Goal: Browse casually: Explore the website without a specific task or goal

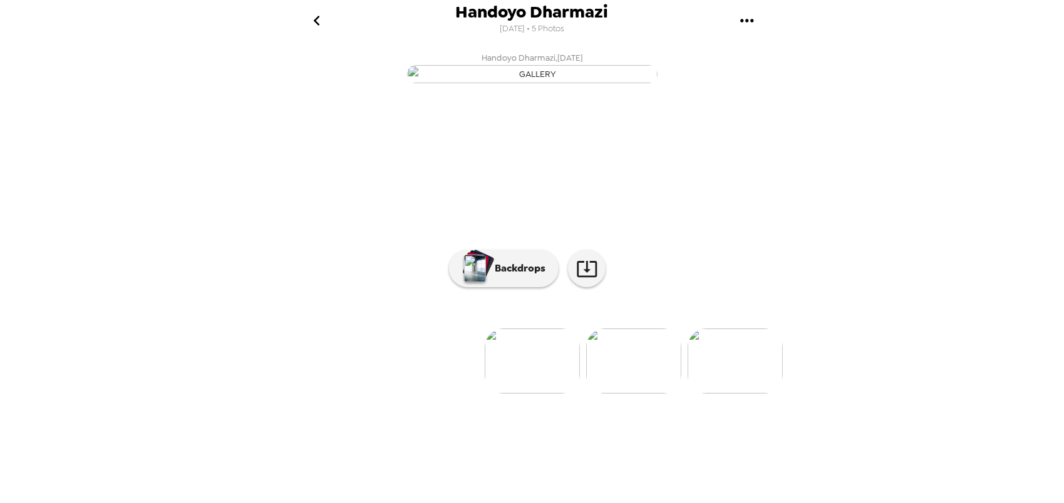
scroll to position [38, 0]
click at [319, 13] on icon "go back" at bounding box center [317, 21] width 20 height 20
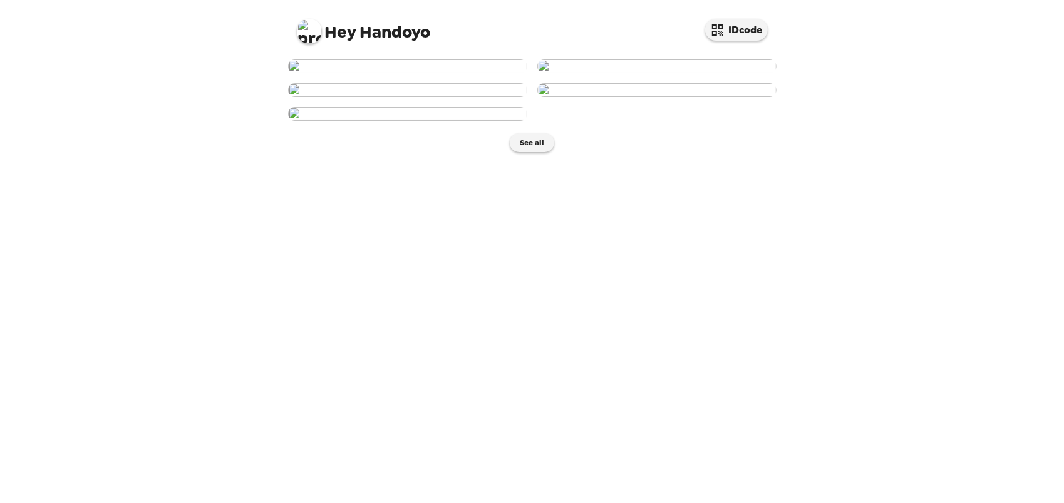
scroll to position [318, 0]
click at [461, 97] on img at bounding box center [407, 90] width 239 height 14
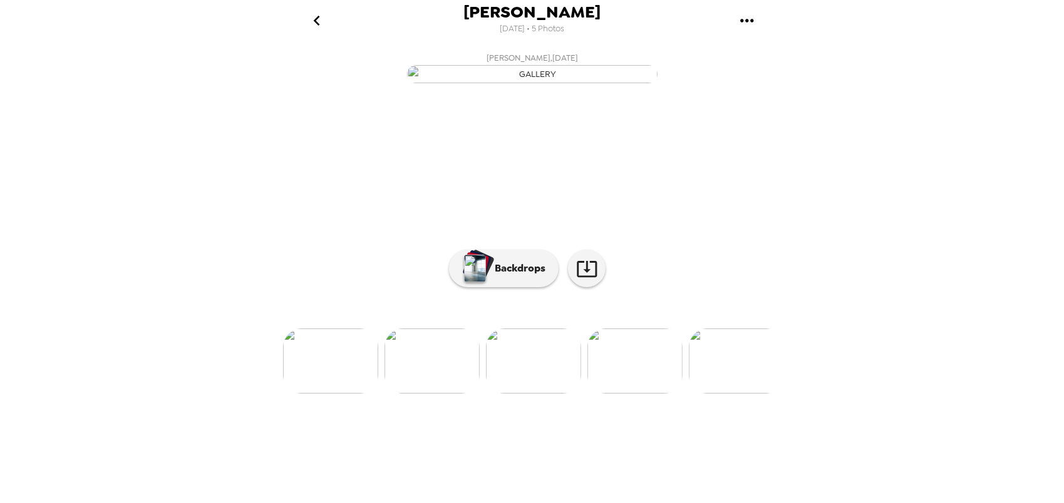
scroll to position [38, 0]
click at [495, 287] on button "Backdrops" at bounding box center [504, 269] width 110 height 38
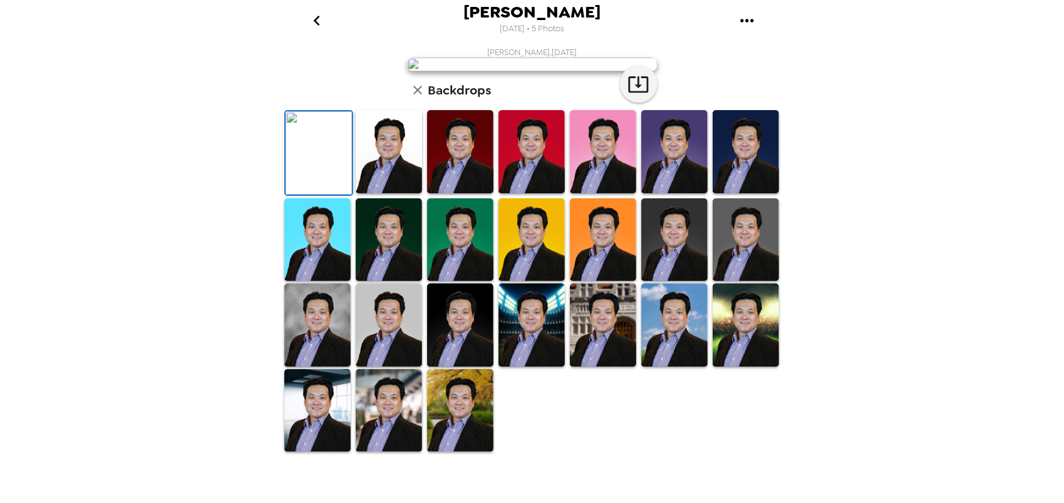
scroll to position [188, 0]
click at [669, 193] on img at bounding box center [674, 151] width 66 height 83
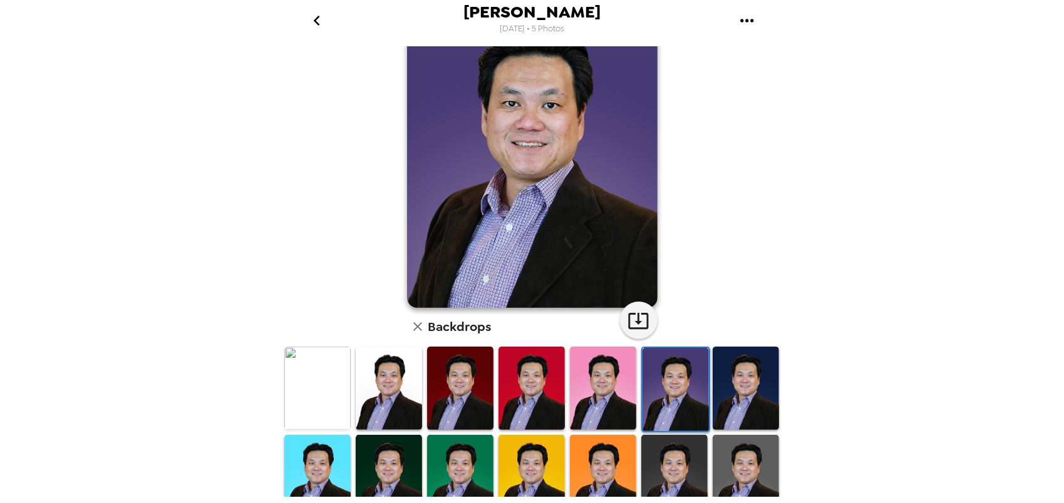
scroll to position [125, 0]
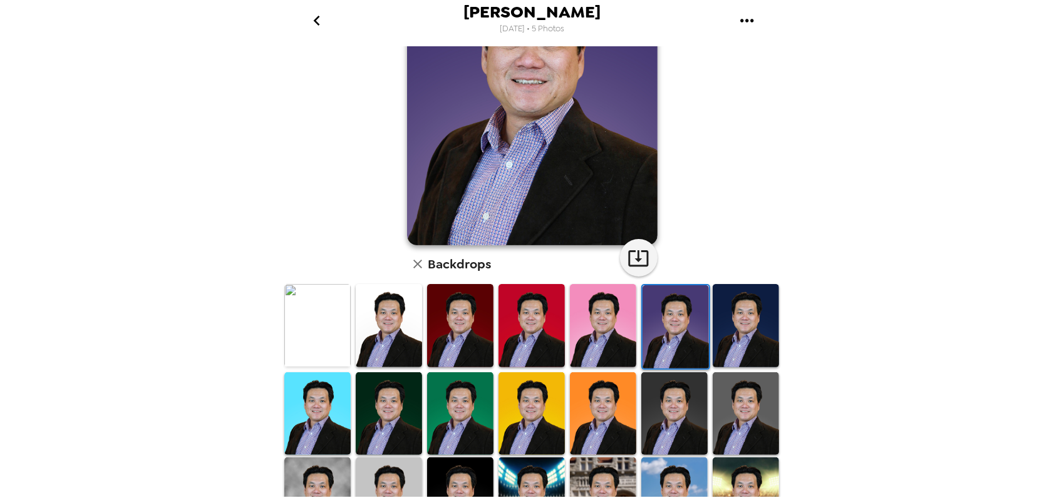
click at [304, 331] on img at bounding box center [317, 325] width 66 height 83
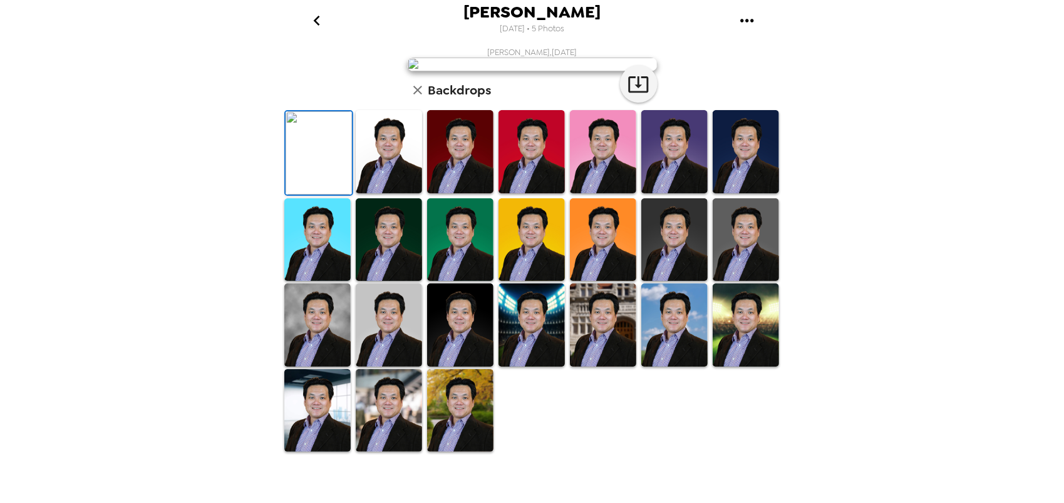
click at [312, 363] on img at bounding box center [317, 325] width 66 height 83
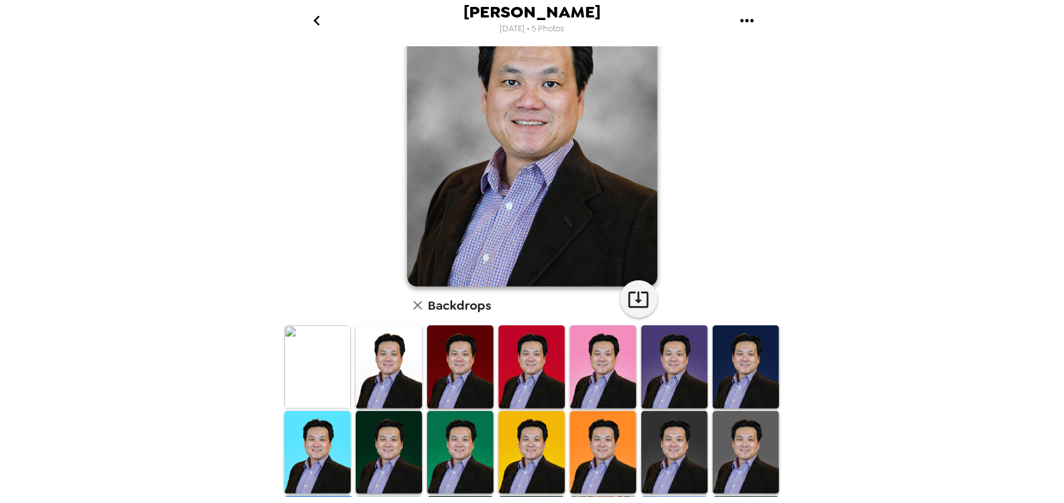
scroll to position [61, 0]
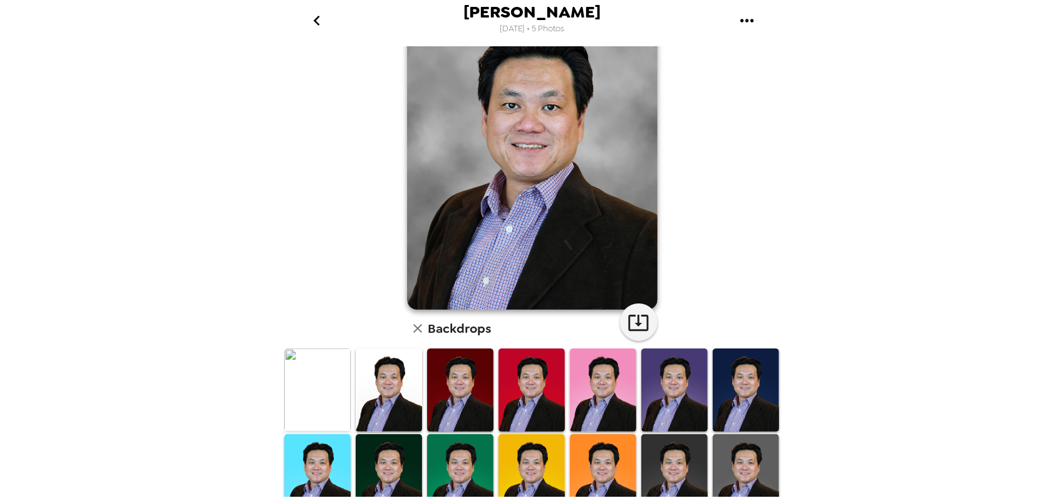
click at [397, 388] on img at bounding box center [389, 390] width 66 height 83
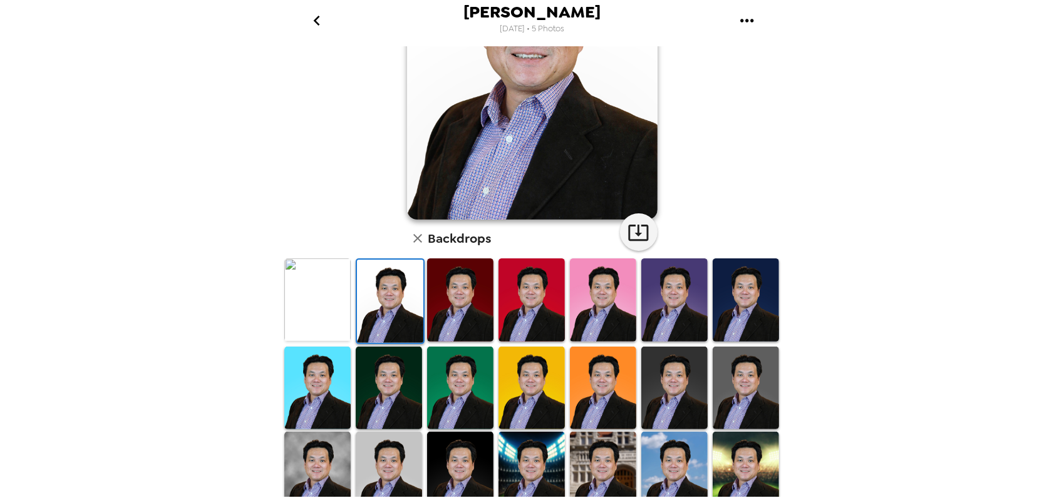
scroll to position [186, 0]
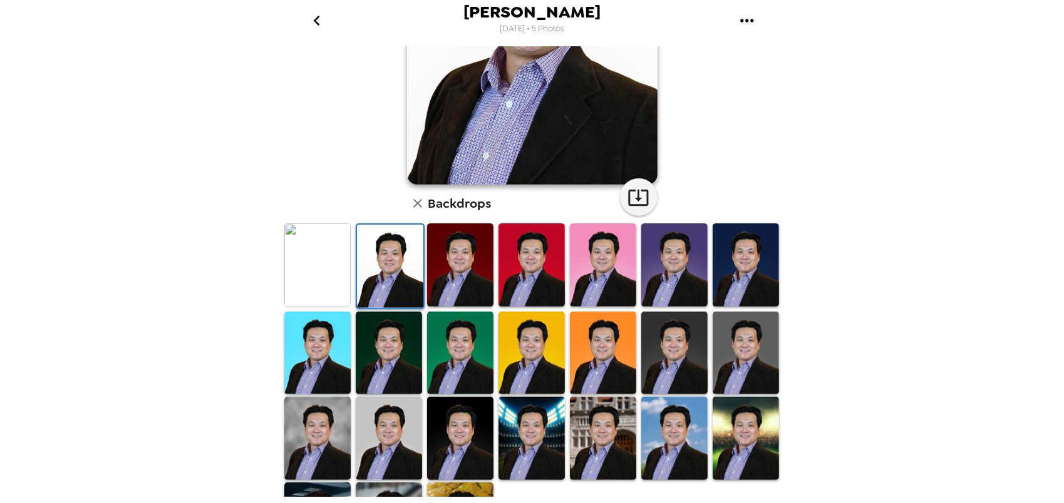
click at [659, 294] on img at bounding box center [674, 265] width 66 height 83
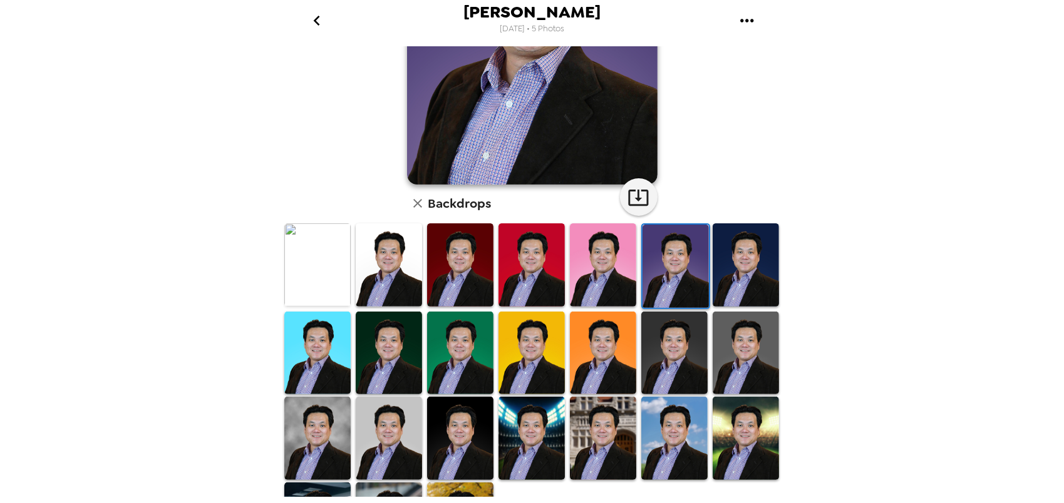
click at [382, 267] on img at bounding box center [389, 265] width 66 height 83
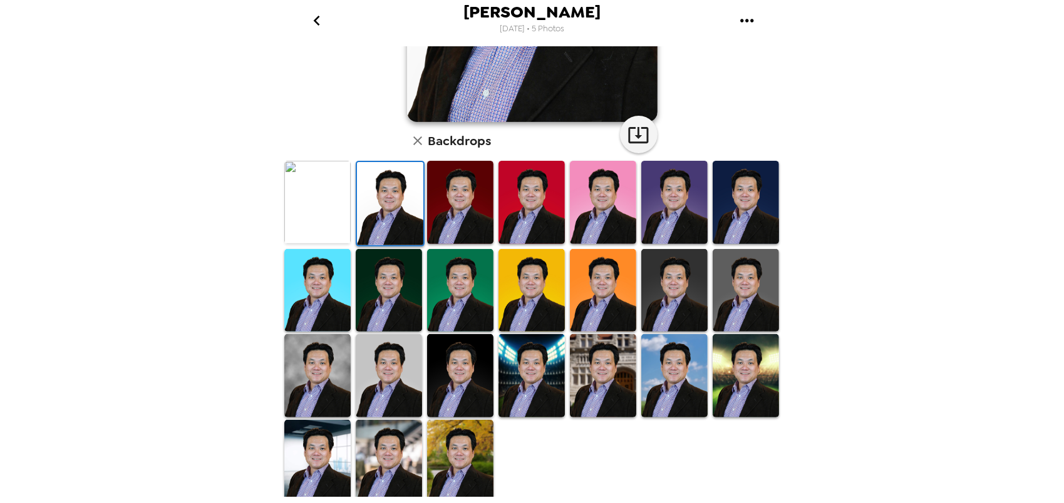
click at [314, 379] on img at bounding box center [317, 375] width 66 height 83
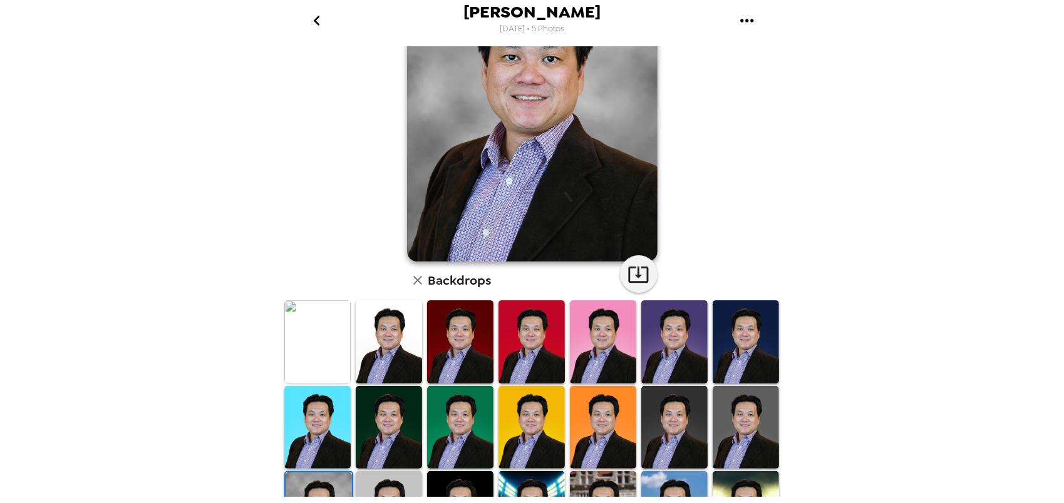
scroll to position [0, 0]
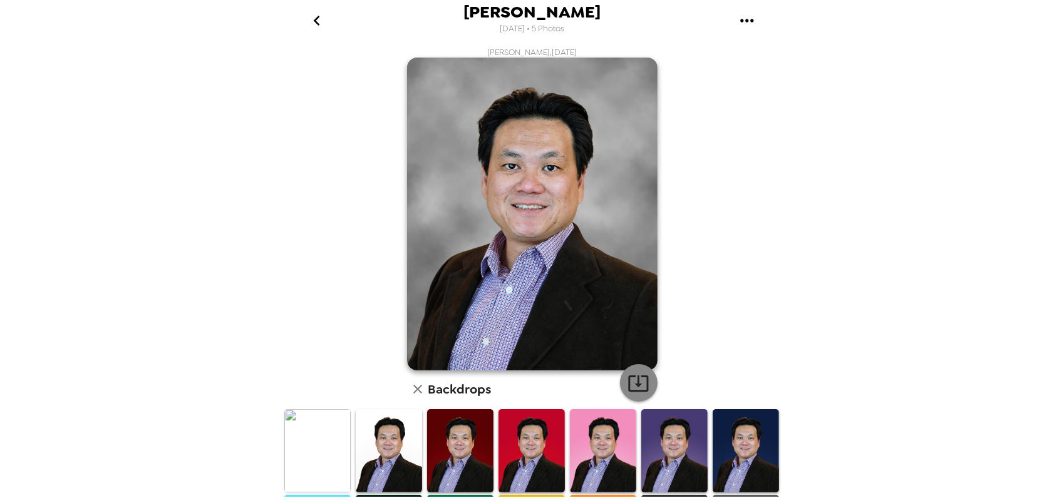
click at [644, 391] on icon "button" at bounding box center [638, 384] width 22 height 22
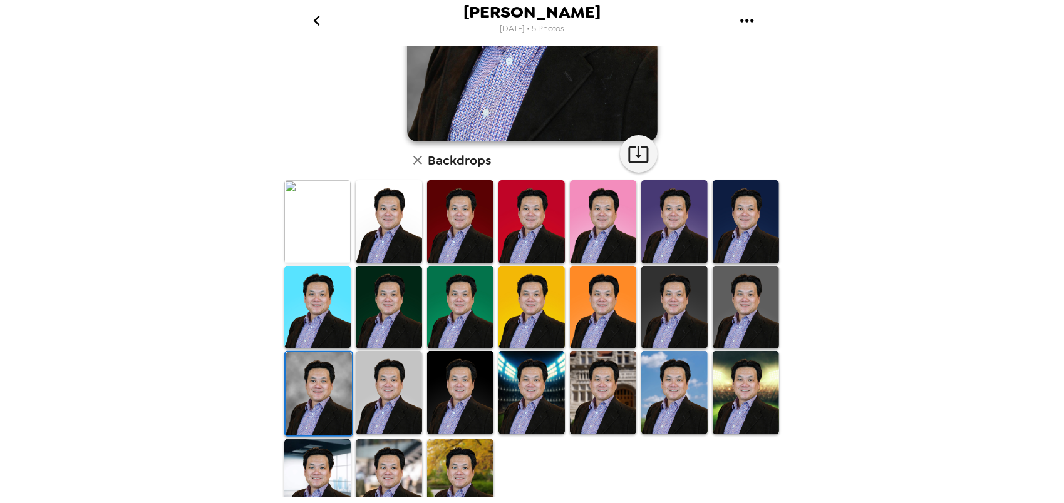
scroll to position [249, 0]
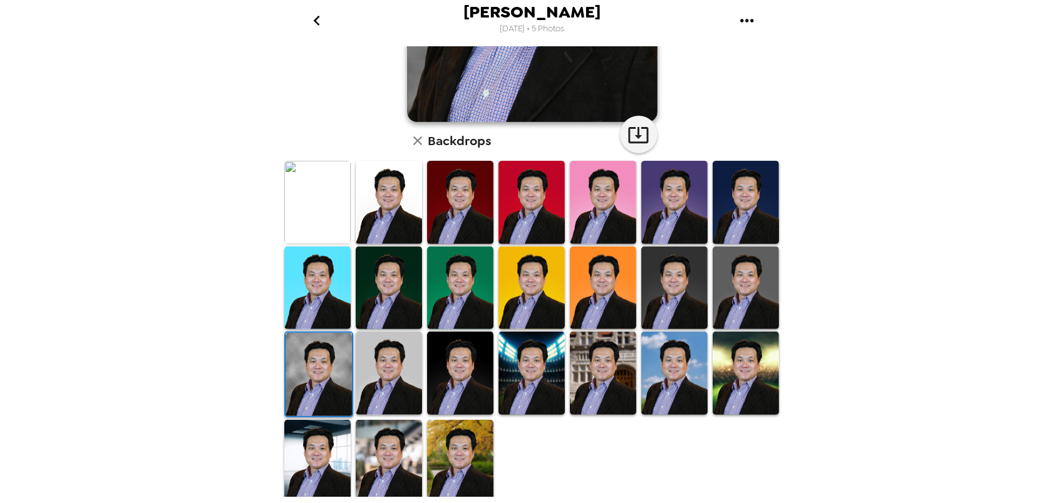
click at [679, 228] on img at bounding box center [674, 202] width 66 height 83
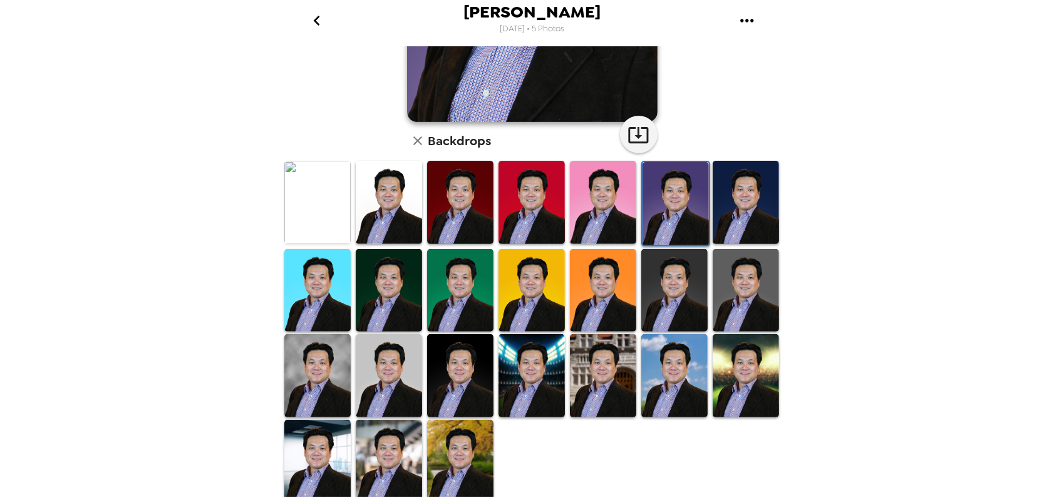
click at [686, 193] on img at bounding box center [675, 203] width 66 height 83
click at [886, 141] on div "[PERSON_NAME] [DATE] • 5 Photos [PERSON_NAME] , [DATE] Backdrops" at bounding box center [532, 251] width 1064 height 503
